Goal: Complete application form

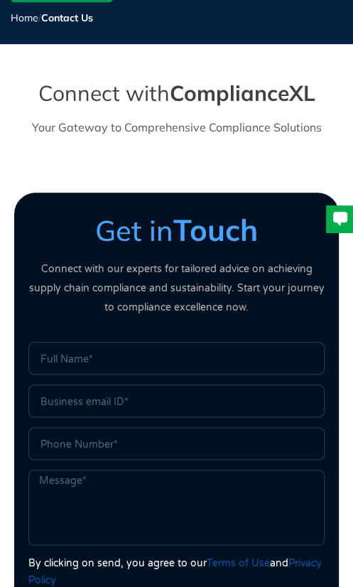
scroll to position [310, 0]
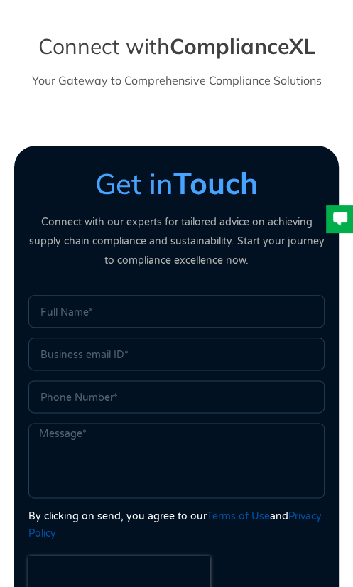
click at [105, 317] on input "Name" at bounding box center [176, 311] width 296 height 33
type input "Morvias ([PERSON_NAME])"
type input "[PERSON_NAME][EMAIL_ADDRESS][DOMAIN_NAME]"
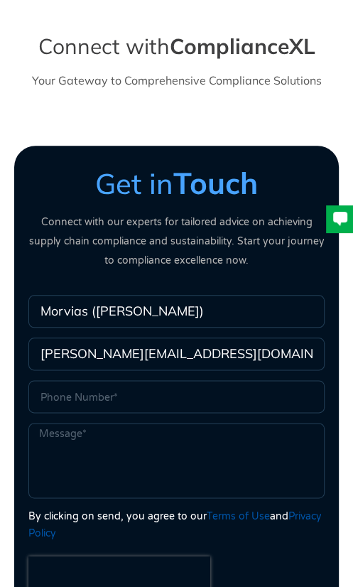
type input "0797463268"
click at [80, 447] on textarea "Message" at bounding box center [176, 460] width 296 height 75
paste textarea "Dear ComplianceXL team, we are Morvias ([PERSON_NAME]), interested in a **manag…"
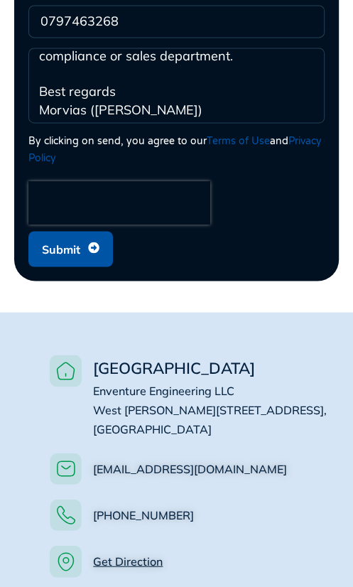
scroll to position [694, 0]
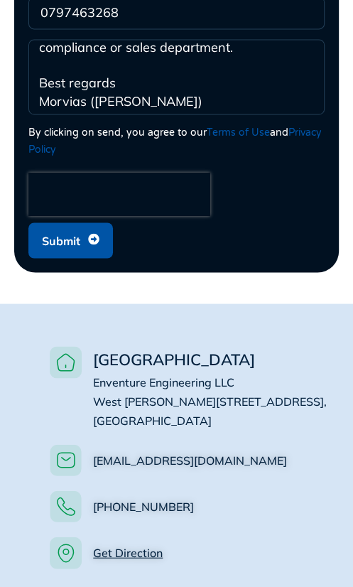
type textarea "Dear ComplianceXL team, we are Morvias ([PERSON_NAME]), interested in a **manag…"
click at [72, 233] on span "Submit" at bounding box center [61, 240] width 38 height 27
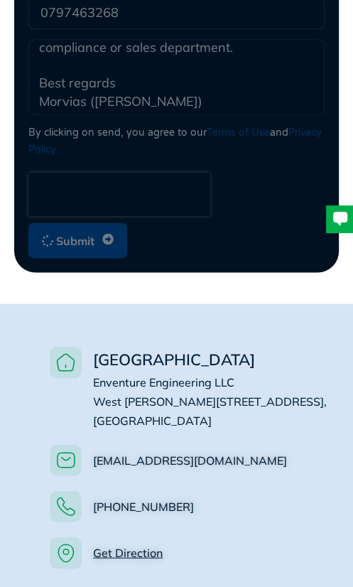
click at [335, 219] on div at bounding box center [340, 217] width 14 height 11
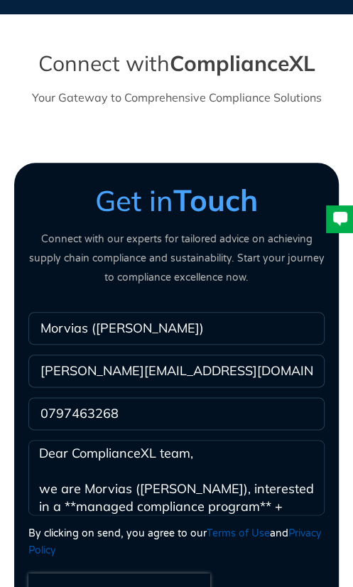
scroll to position [281, 0]
